Goal: Task Accomplishment & Management: Manage account settings

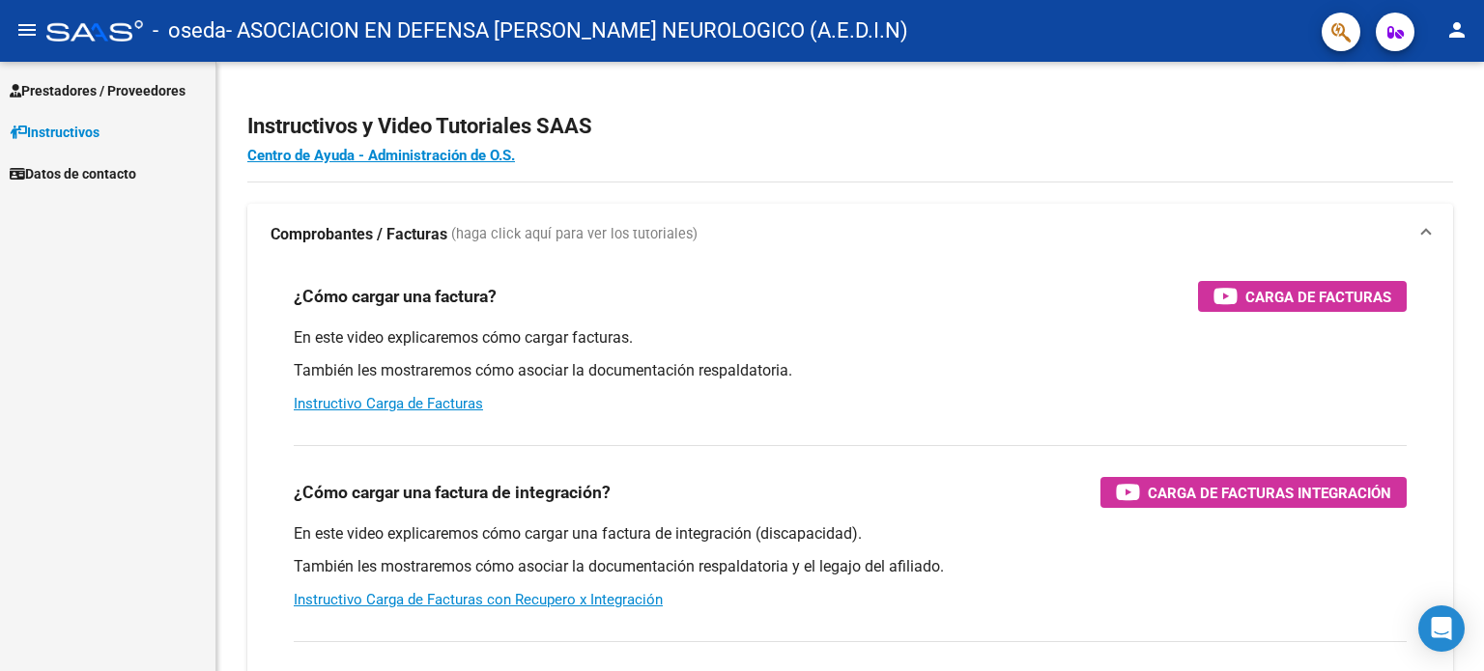
click at [80, 78] on link "Prestadores / Proveedores" at bounding box center [107, 91] width 215 height 42
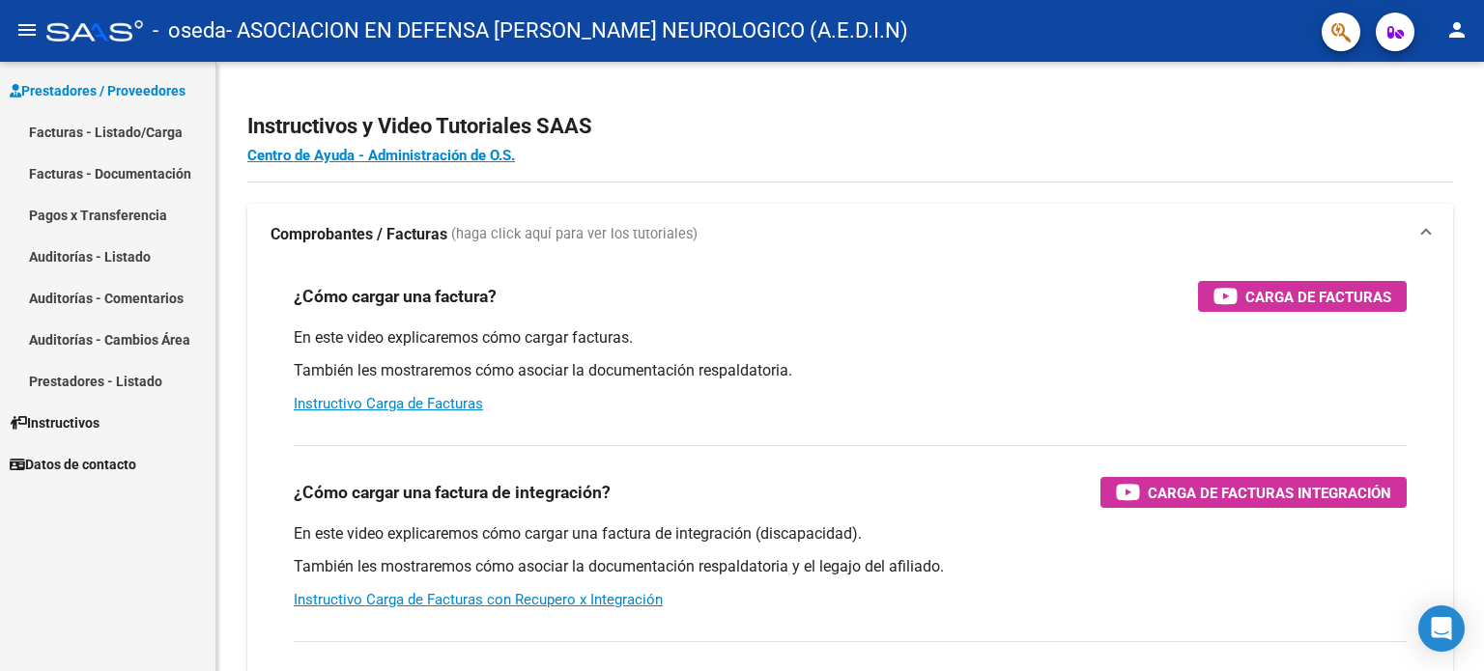
click at [139, 130] on link "Facturas - Listado/Carga" at bounding box center [107, 132] width 215 height 42
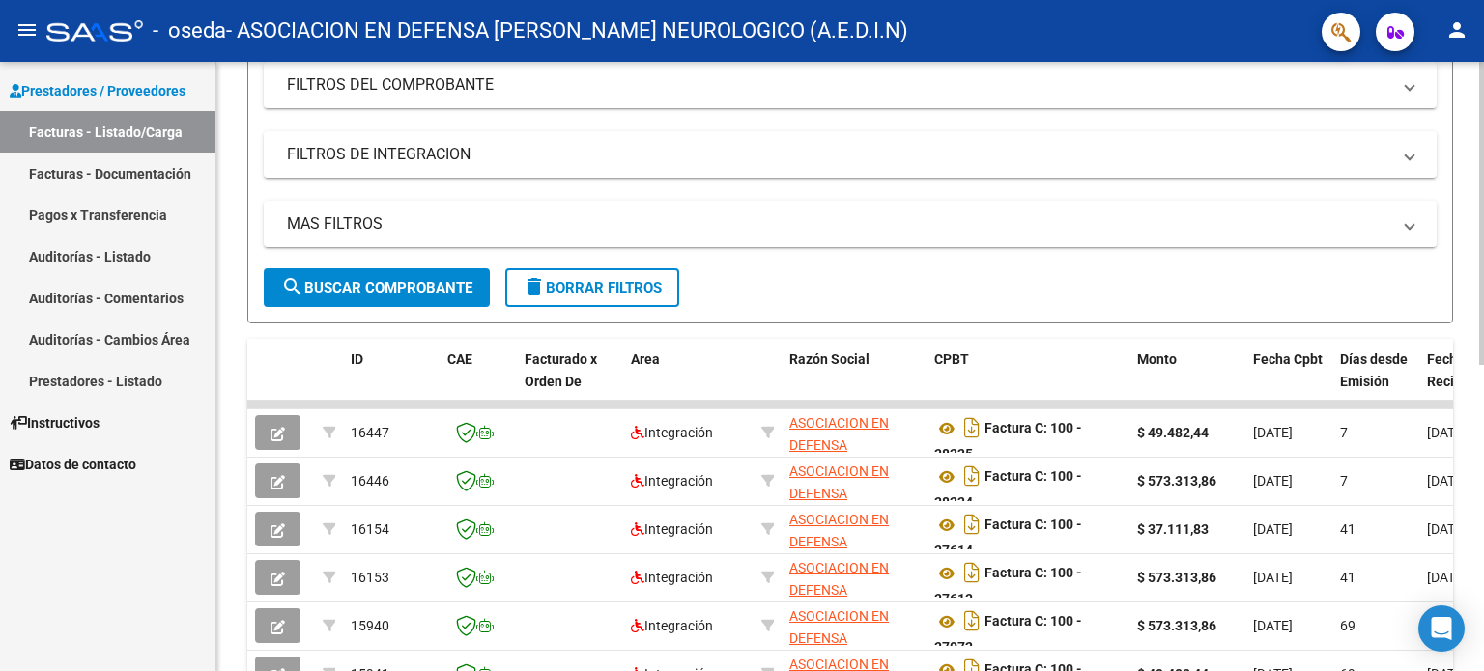
scroll to position [295, 0]
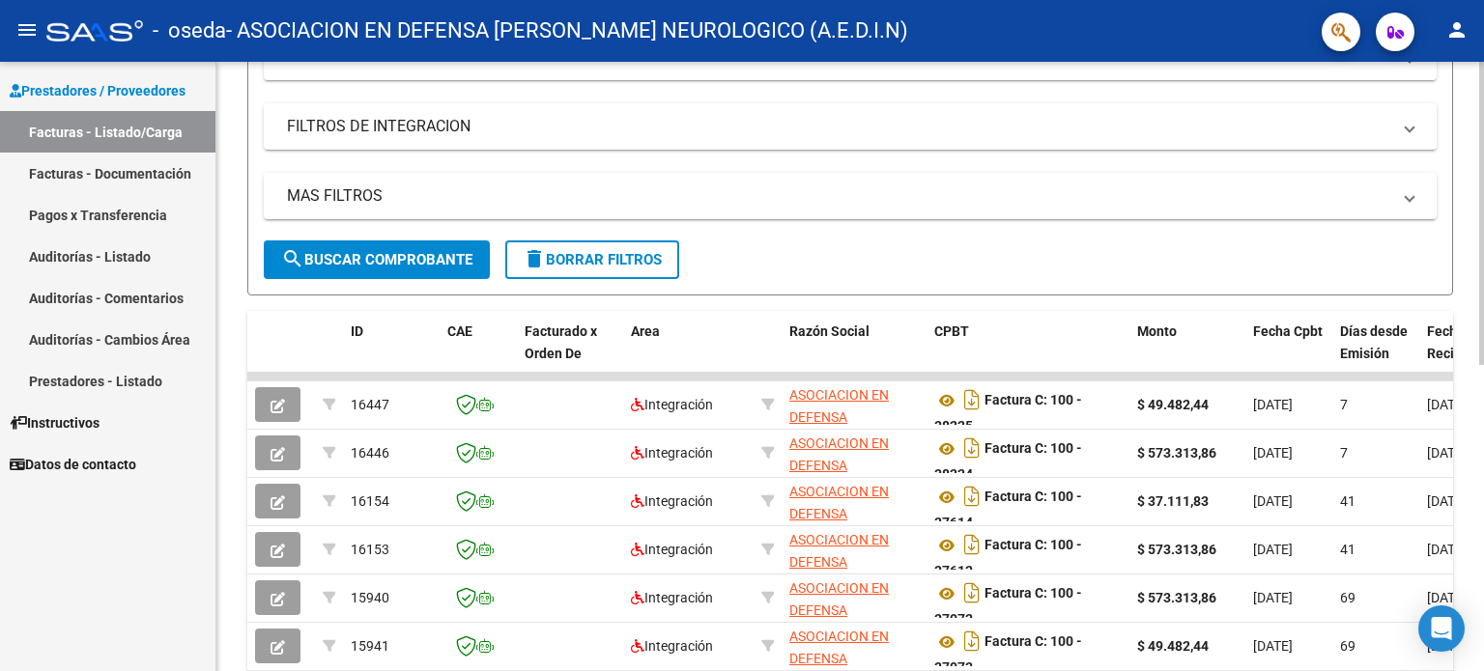
click at [1479, 476] on div at bounding box center [1481, 363] width 5 height 303
drag, startPoint x: 1125, startPoint y: 339, endPoint x: 1203, endPoint y: 338, distance: 78.2
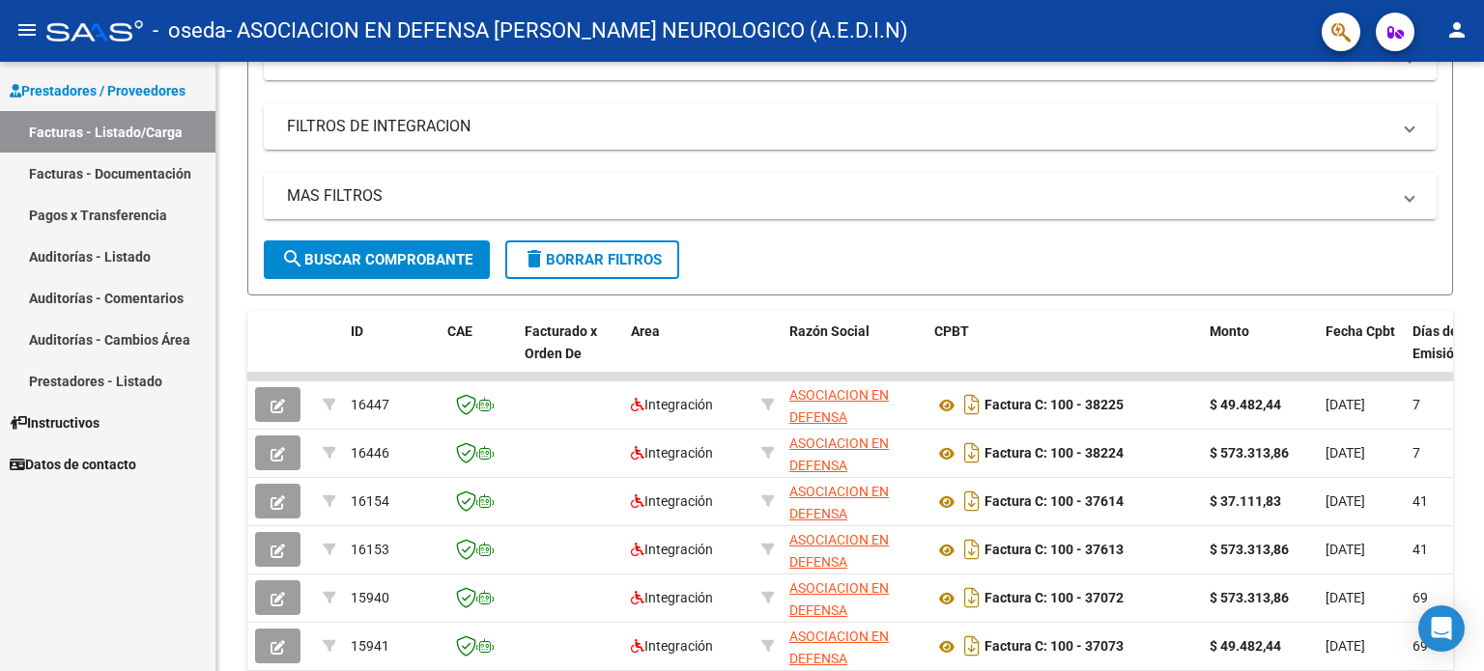
click at [1458, 30] on mat-icon "person" at bounding box center [1456, 29] width 23 height 23
click at [1432, 127] on button "exit_to_app Salir" at bounding box center [1417, 127] width 118 height 46
